Goal: Find contact information: Find contact information

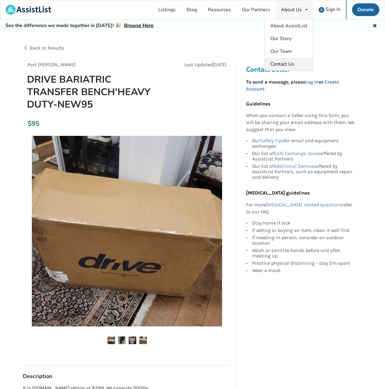
click at [286, 63] on span "Contact Us" at bounding box center [283, 64] width 24 height 7
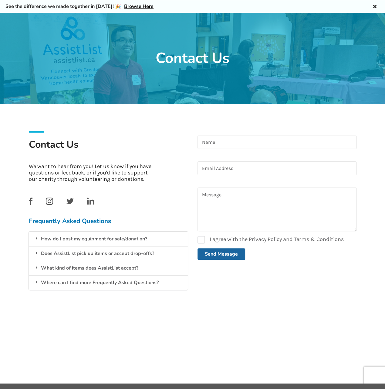
scroll to position [32, 0]
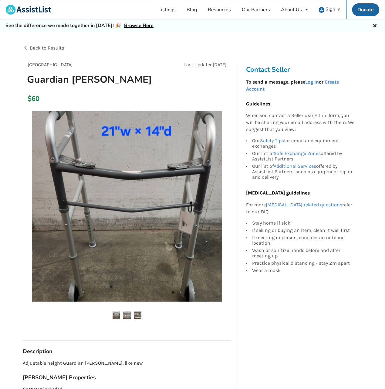
click at [366, 58] on div "Back to Results Vancouver Last Updated Aug 17 Guardian Walker $60 Vancouver Aug…" at bounding box center [192, 394] width 385 height 724
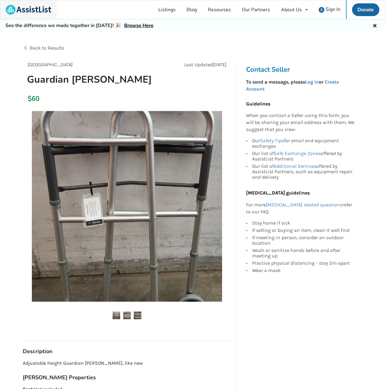
click at [33, 11] on img at bounding box center [29, 10] width 46 height 10
